Goal: Task Accomplishment & Management: Manage account settings

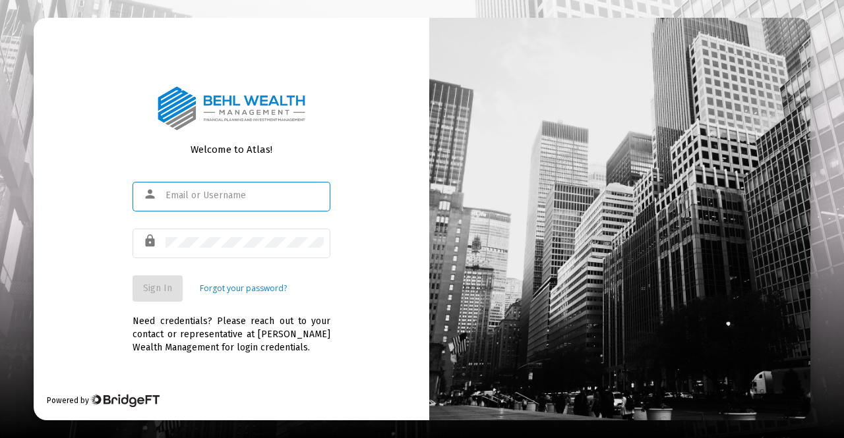
type input "[PERSON_NAME][EMAIL_ADDRESS][DOMAIN_NAME]"
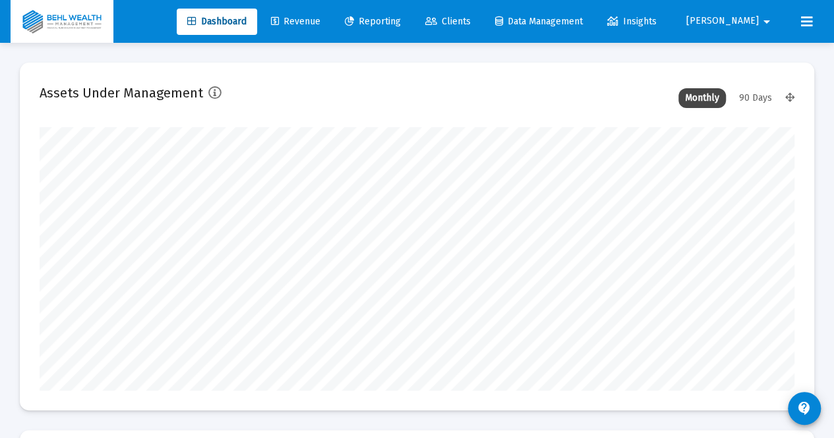
scroll to position [264, 754]
type input "[DATE]"
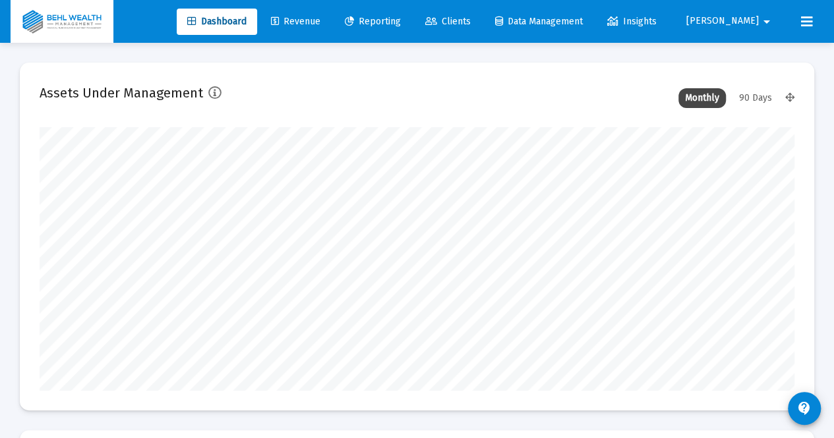
click at [471, 20] on span "Clients" at bounding box center [447, 21] width 45 height 11
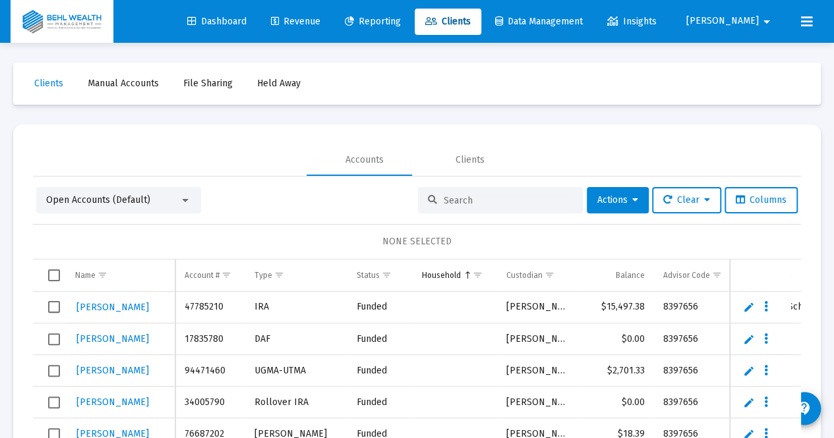
click at [472, 196] on input at bounding box center [508, 200] width 129 height 11
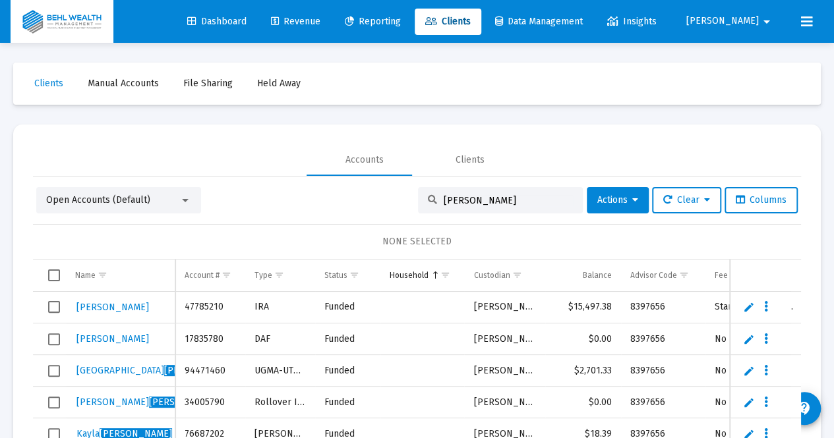
click at [479, 213] on div "[PERSON_NAME]" at bounding box center [500, 200] width 165 height 26
click at [463, 205] on input "[PERSON_NAME]" at bounding box center [508, 200] width 129 height 11
drag, startPoint x: 439, startPoint y: 203, endPoint x: 398, endPoint y: 202, distance: 40.9
click at [398, 202] on div "Open Accounts (Default) [PERSON_NAME] Actions Clear Columns" at bounding box center [416, 200] width 761 height 26
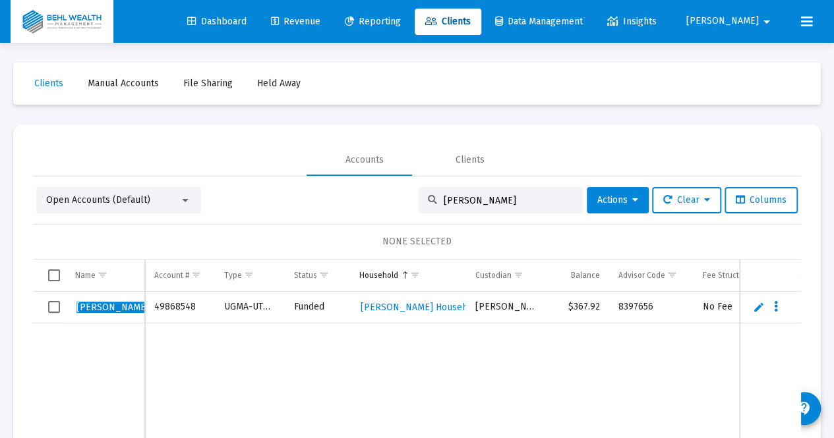
drag, startPoint x: 482, startPoint y: 201, endPoint x: 389, endPoint y: 194, distance: 93.2
click at [389, 194] on div "Open Accounts (Default) [PERSON_NAME] Actions Clear Columns" at bounding box center [416, 200] width 761 height 26
type input "[PERSON_NAME]"
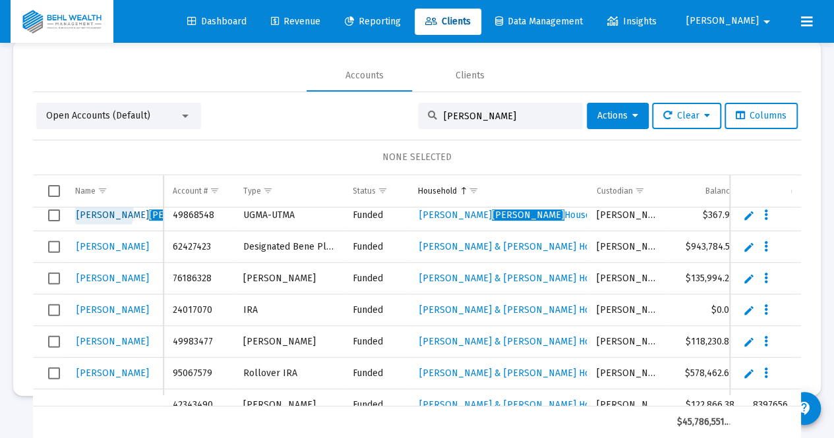
click at [95, 212] on span "[PERSON_NAME]" at bounding box center [148, 215] width 145 height 11
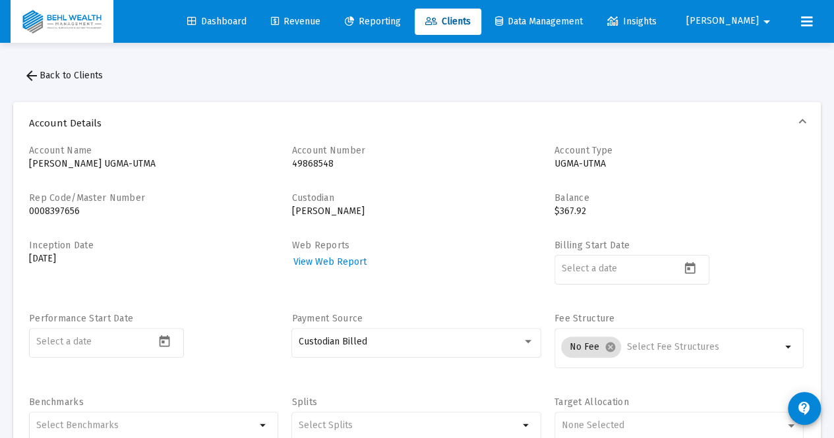
click at [51, 73] on span "arrow_back Back to Clients" at bounding box center [63, 75] width 79 height 11
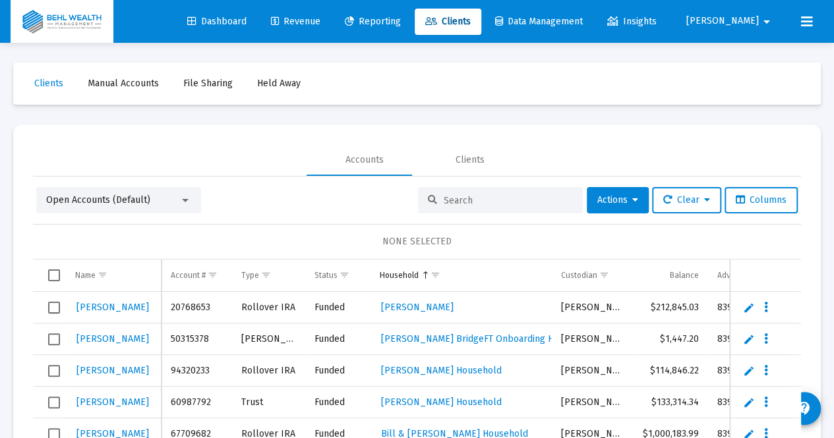
click at [459, 203] on input at bounding box center [508, 200] width 129 height 11
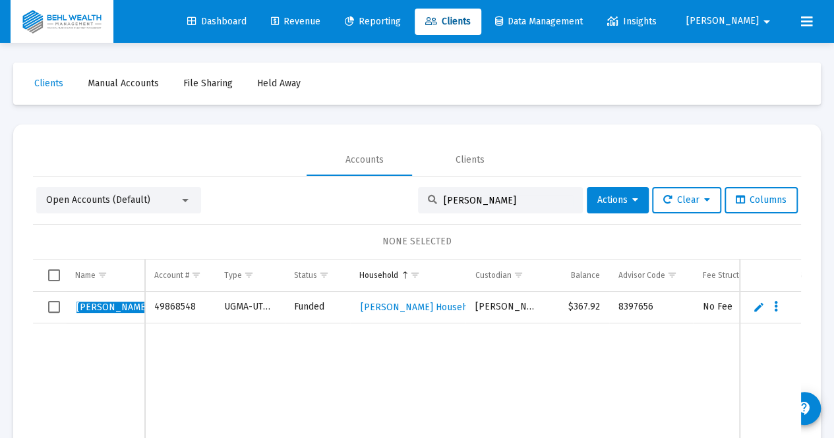
type input "[PERSON_NAME]"
click at [753, 307] on link "Edit" at bounding box center [759, 307] width 12 height 12
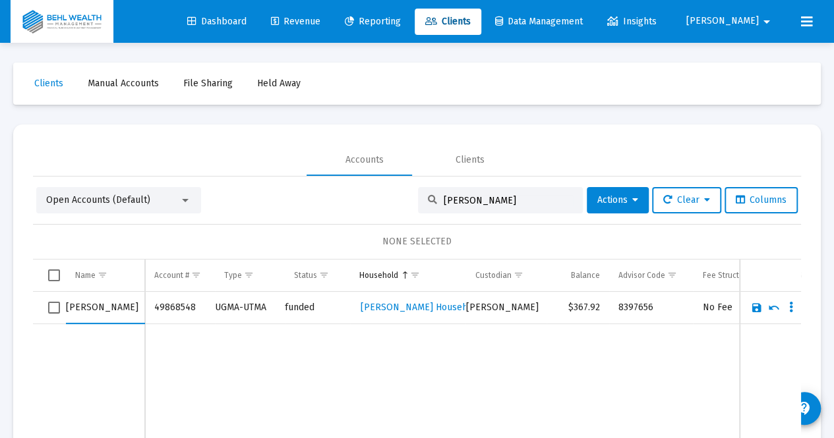
click at [98, 308] on input "[PERSON_NAME]" at bounding box center [105, 308] width 78 height 32
type input "[PERSON_NAME]"
click at [751, 304] on link "Save" at bounding box center [757, 308] width 12 height 12
